Goal: Transaction & Acquisition: Book appointment/travel/reservation

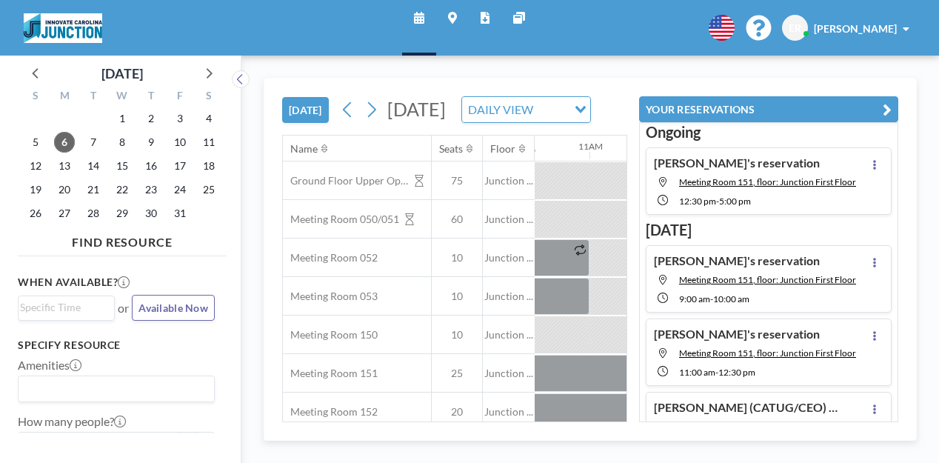
scroll to position [0, 1252]
click at [364, 99] on icon at bounding box center [371, 110] width 14 height 22
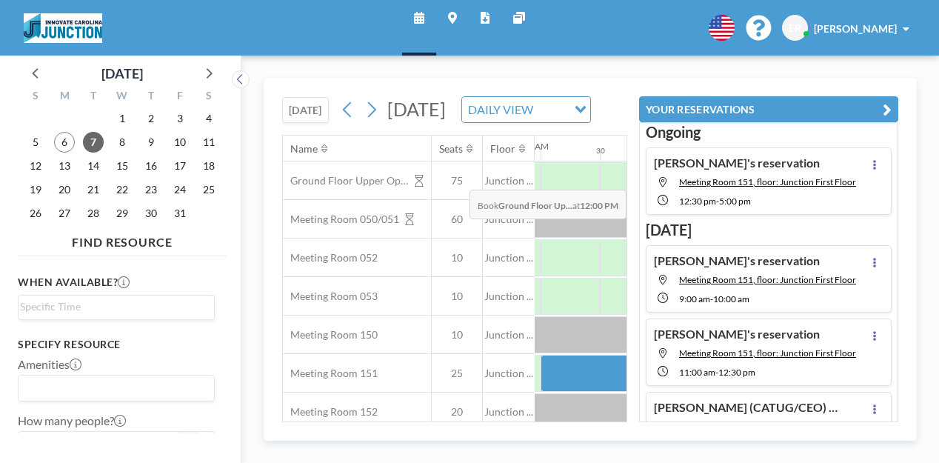
scroll to position [0, 1073]
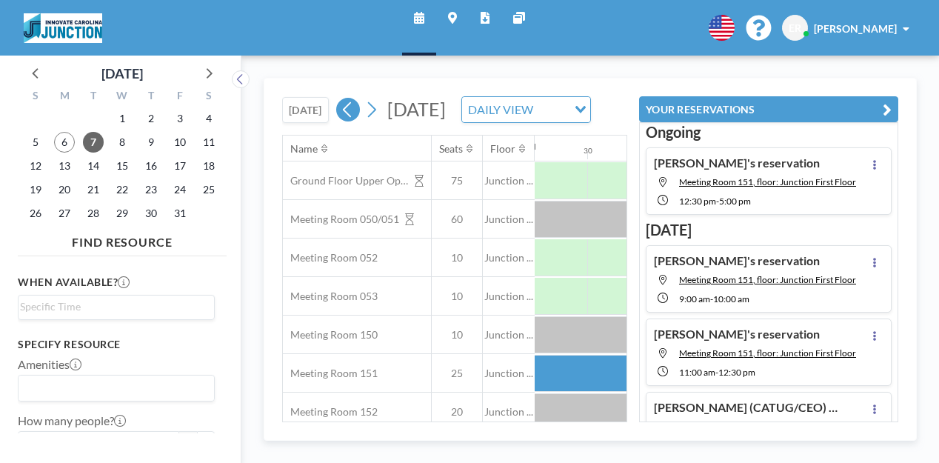
click at [341, 99] on icon at bounding box center [348, 110] width 14 height 22
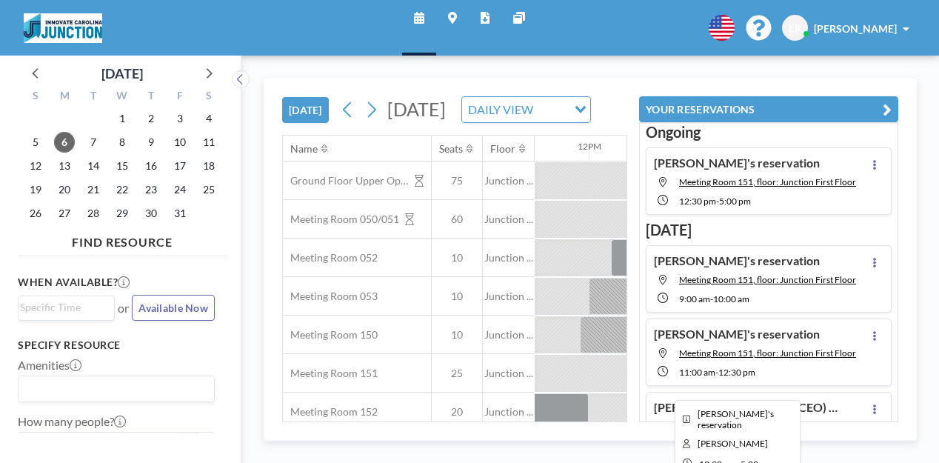
scroll to position [0, 1371]
click at [645, 355] on div at bounding box center [911, 373] width 533 height 37
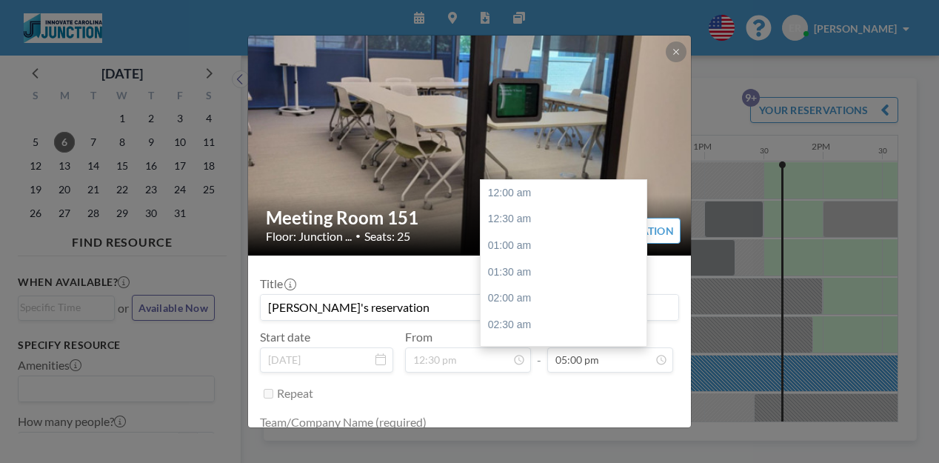
scroll to position [804, 0]
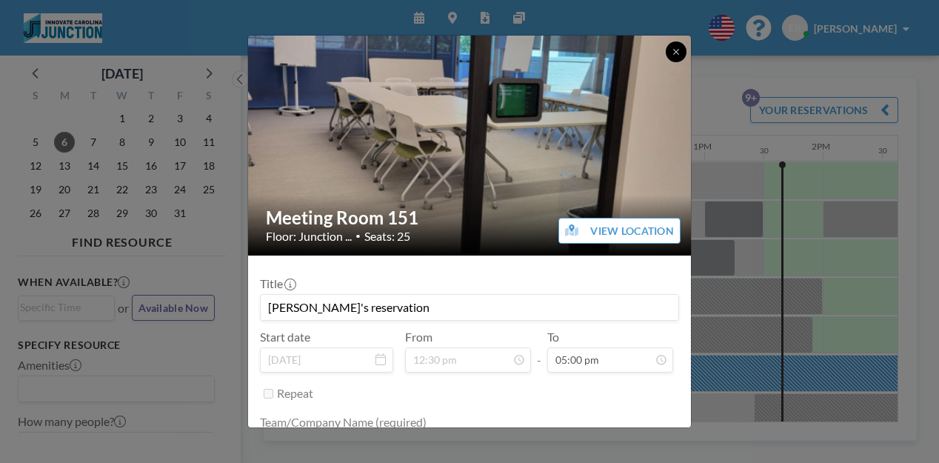
click at [672, 47] on icon at bounding box center [676, 51] width 9 height 9
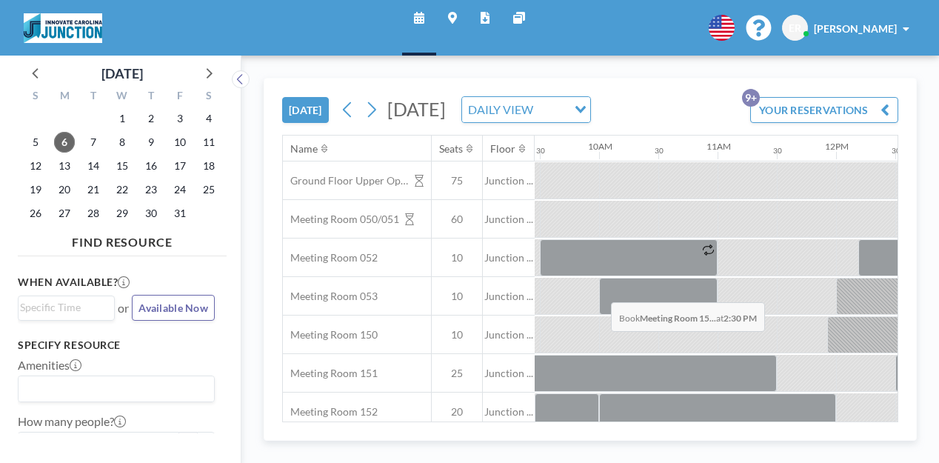
scroll to position [0, 1115]
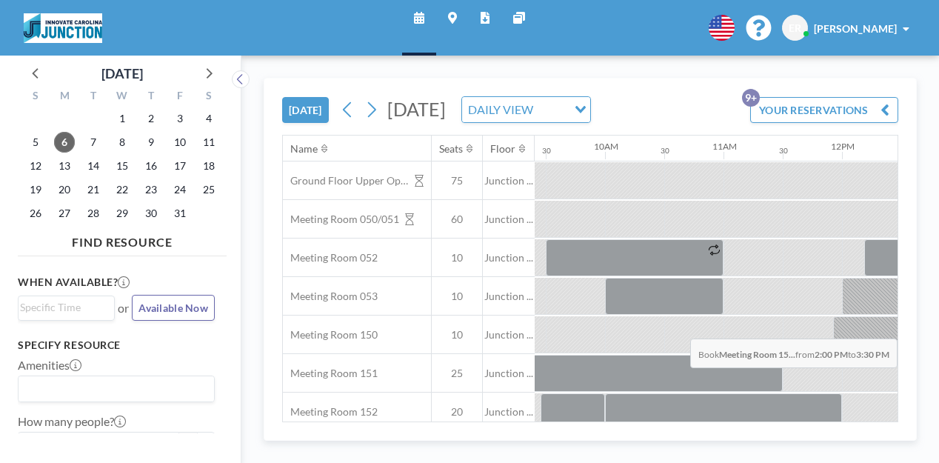
drag, startPoint x: 697, startPoint y: 298, endPoint x: 785, endPoint y: 304, distance: 88.3
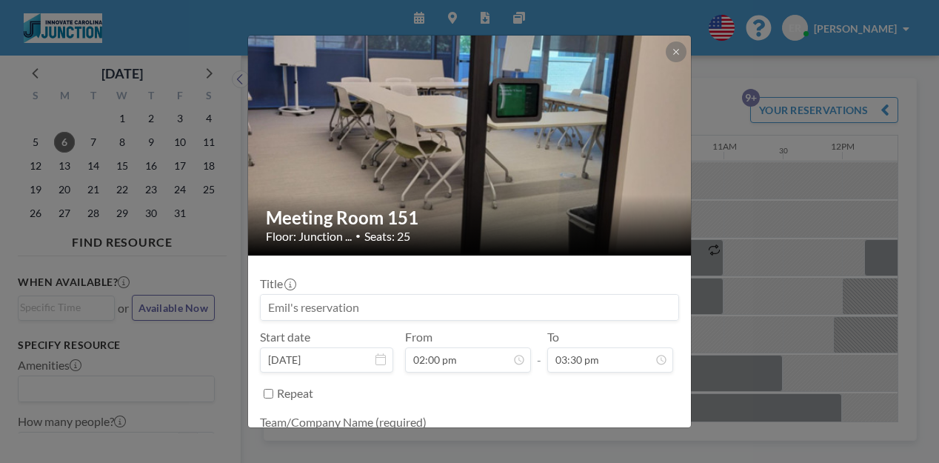
click at [832, 310] on div "Meeting Room 151 Floor: Junction ... • Seats: 25 Title Start date [DATE] From 0…" at bounding box center [469, 231] width 939 height 463
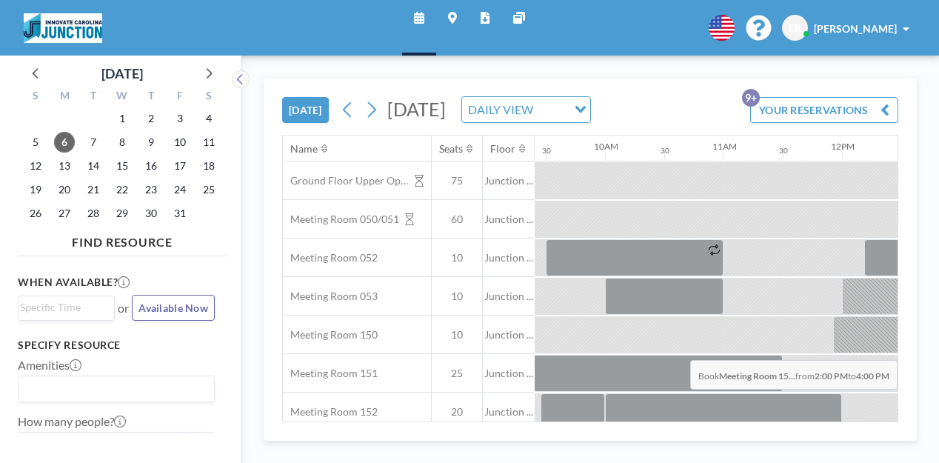
drag, startPoint x: 696, startPoint y: 308, endPoint x: 825, endPoint y: 325, distance: 130.0
click at [825, 325] on div "Ground Floor Upper Open Area 75 Junction ... Meeting Room 050/051 60 Junction .…" at bounding box center [716, 353] width 3096 height 385
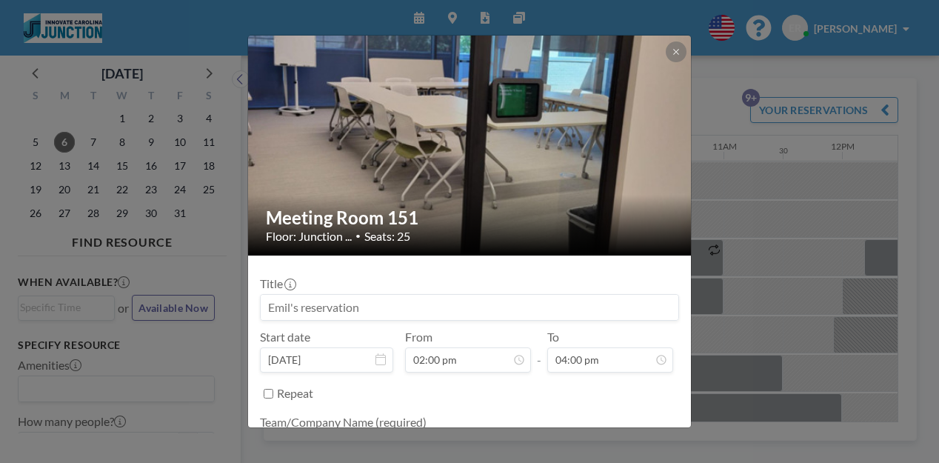
click at [390, 295] on input at bounding box center [470, 307] width 418 height 25
type input "Launch Powered by KPMG"
click at [369, 433] on textarea at bounding box center [469, 445] width 419 height 25
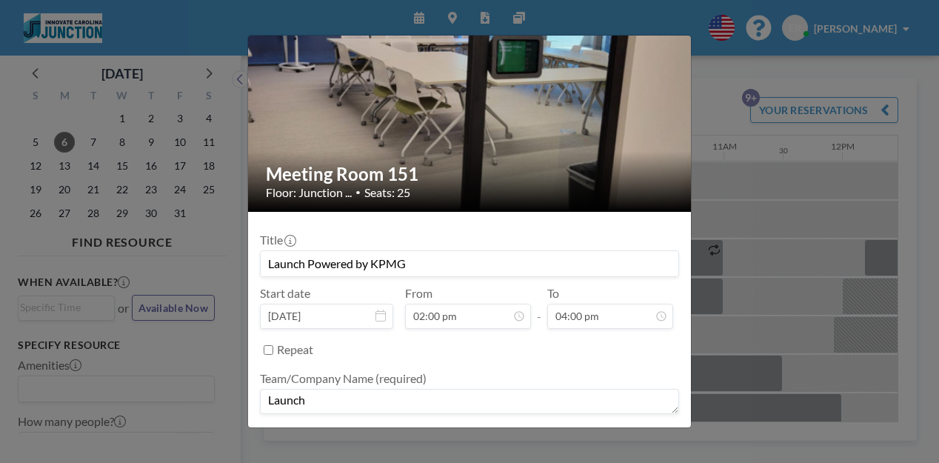
scroll to position [43, 0]
type textarea "Launch"
click at [589, 401] on form "Title Launch Powered by KPMG Start date [DATE] From 02:00 pm - To 04:00 pm Repe…" at bounding box center [469, 368] width 443 height 310
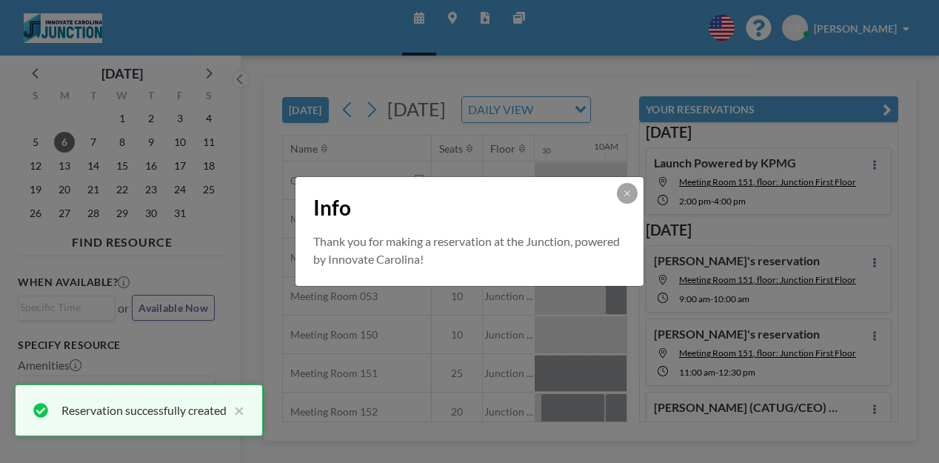
click at [300, 89] on div "Info Thank you for making a reservation at the Junction, powered by Innovate Ca…" at bounding box center [469, 231] width 939 height 463
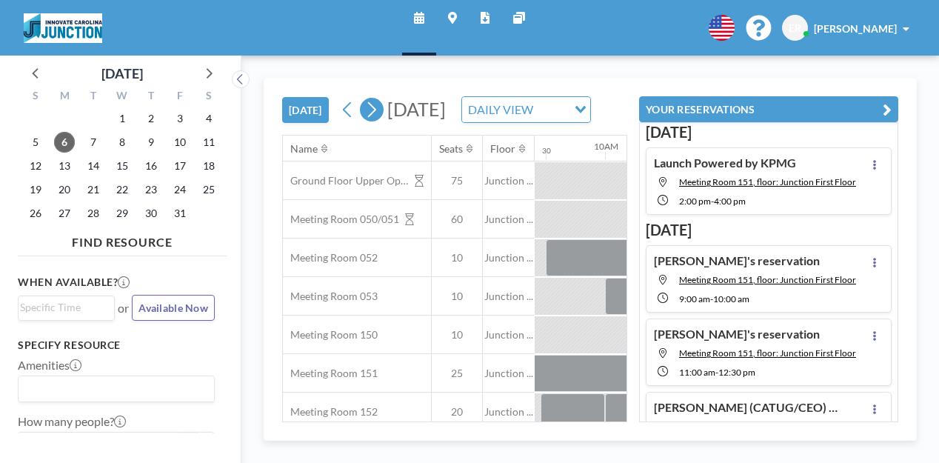
click at [364, 99] on icon at bounding box center [371, 110] width 14 height 22
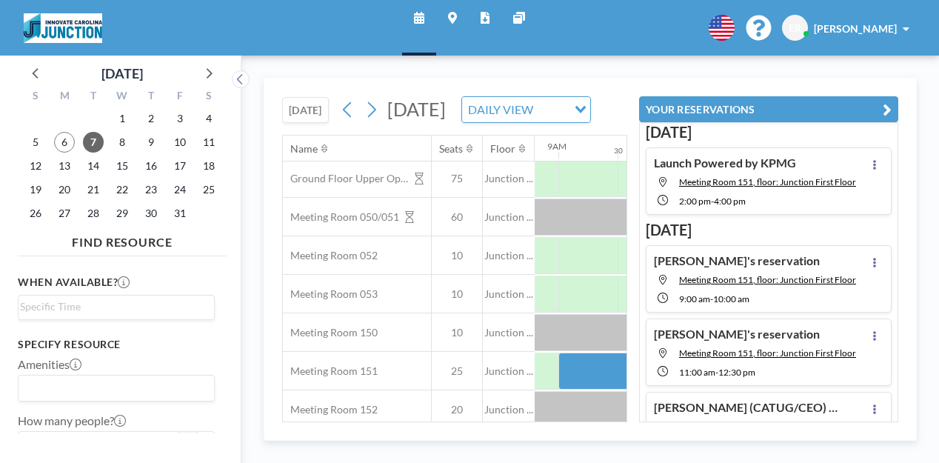
scroll to position [2, 1042]
click at [55, 156] on span "13" at bounding box center [64, 166] width 21 height 21
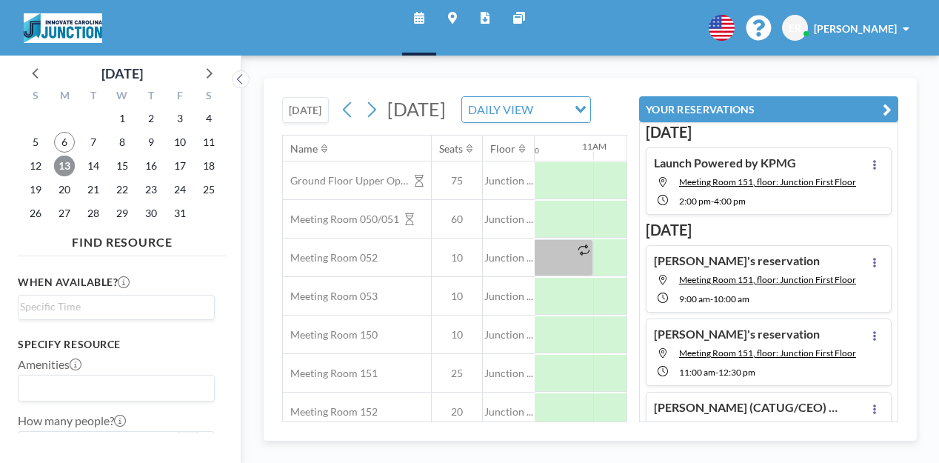
scroll to position [0, 1246]
click at [282, 97] on button "[DATE]" at bounding box center [305, 110] width 47 height 26
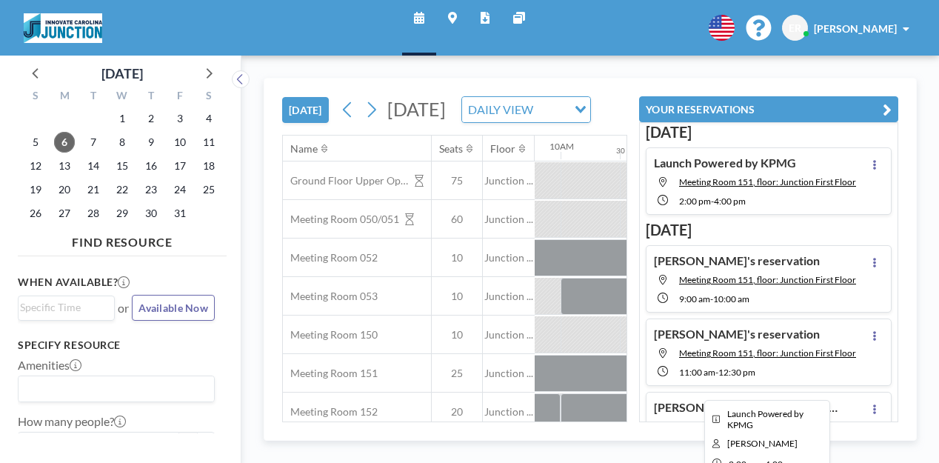
scroll to position [0, 1157]
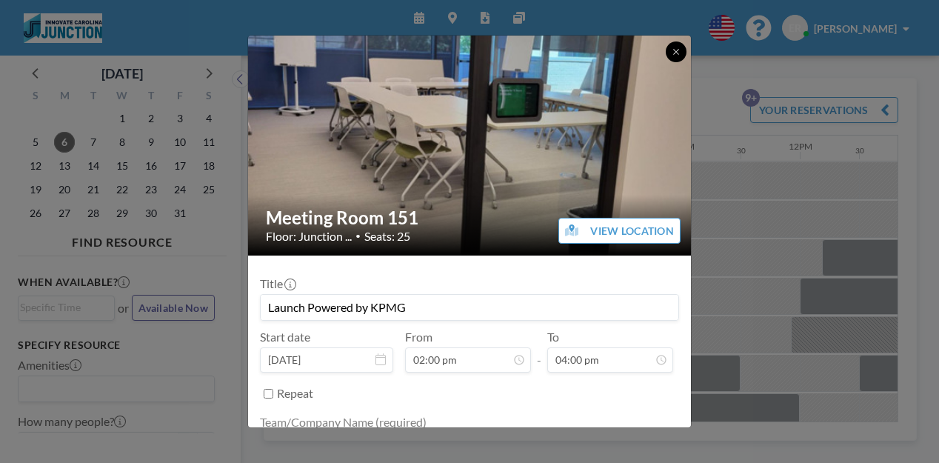
click at [672, 51] on icon at bounding box center [676, 51] width 9 height 9
